Goal: Information Seeking & Learning: Learn about a topic

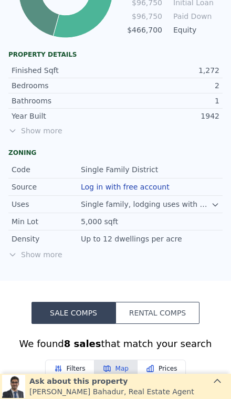
scroll to position [598, 0]
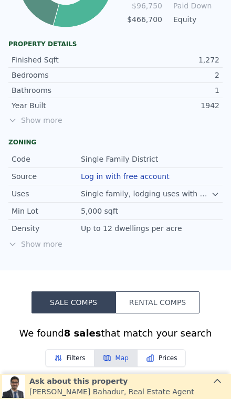
click at [39, 120] on span "Show more" at bounding box center [115, 120] width 214 height 10
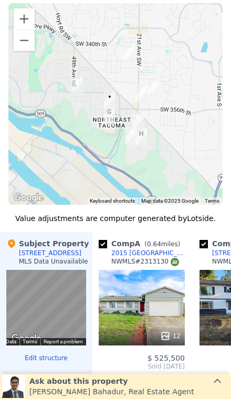
scroll to position [1212, 0]
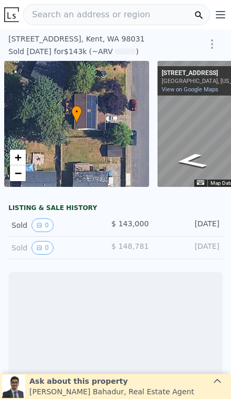
scroll to position [0, 4]
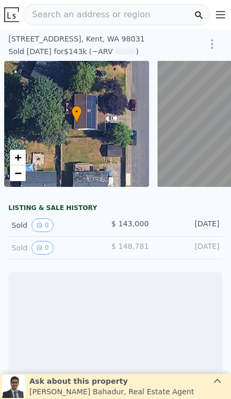
scroll to position [0, 76]
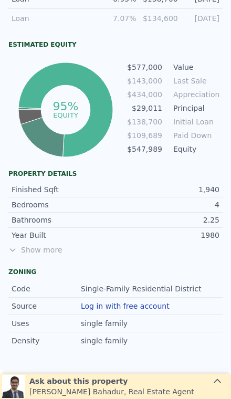
click at [35, 247] on span "Show more" at bounding box center [115, 249] width 214 height 10
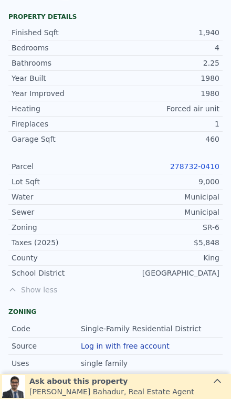
scroll to position [680, 0]
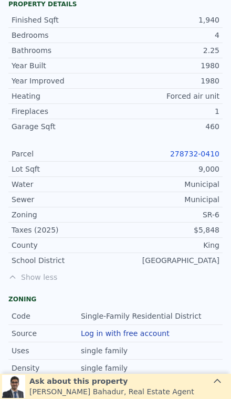
click at [208, 157] on link "278732-0410" at bounding box center [194, 153] width 49 height 8
